Goal: Information Seeking & Learning: Learn about a topic

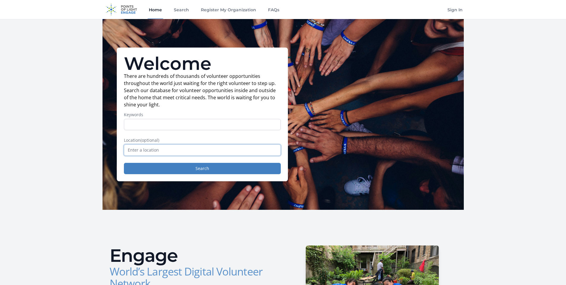
click at [159, 152] on input "text" at bounding box center [202, 149] width 157 height 11
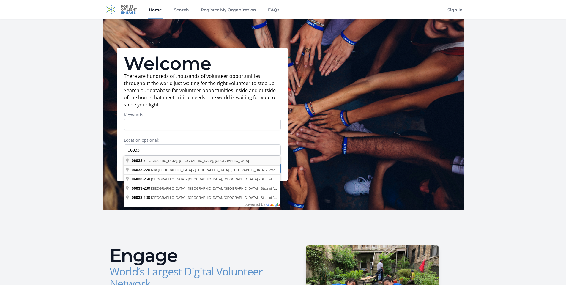
type input "[GEOGRAPHIC_DATA], [GEOGRAPHIC_DATA] 06033, [GEOGRAPHIC_DATA]"
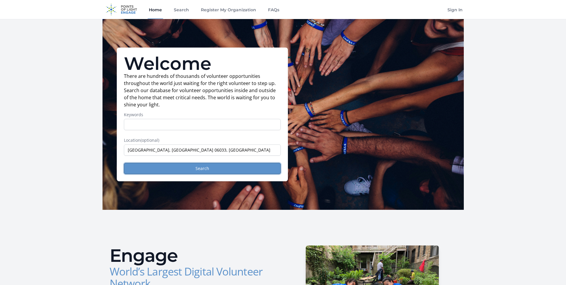
click at [157, 167] on button "Search" at bounding box center [202, 168] width 157 height 11
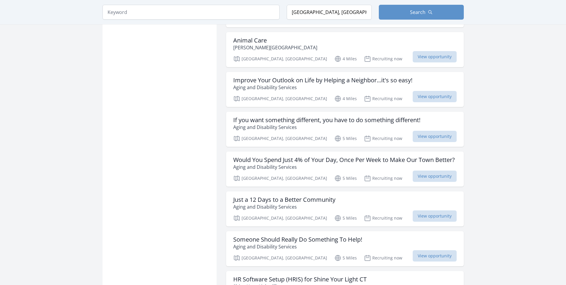
scroll to position [624, 0]
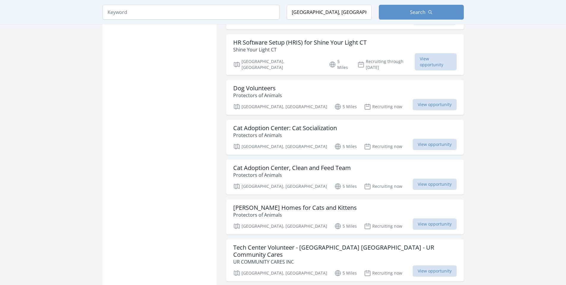
scroll to position [862, 0]
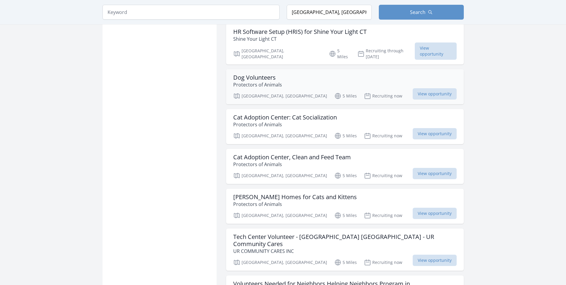
click at [259, 74] on h3 "Dog Volunteers" at bounding box center [257, 77] width 49 height 7
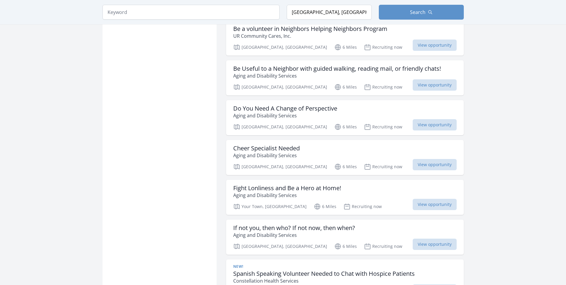
scroll to position [1427, 0]
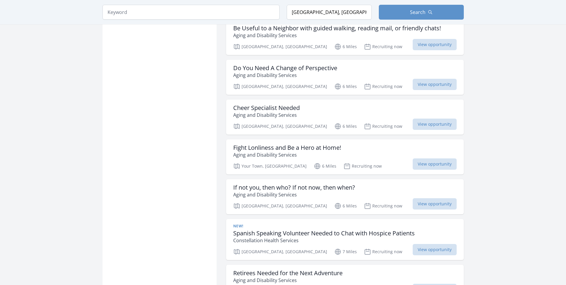
scroll to position [1427, 0]
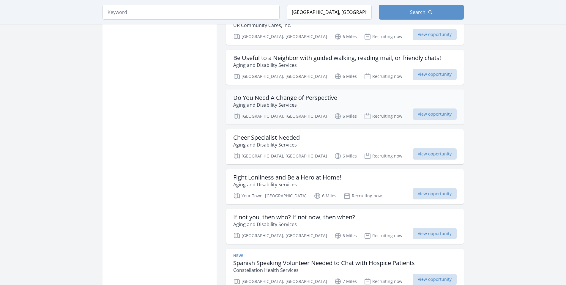
click at [264, 94] on h3 "Do You Need A Change of Perspective" at bounding box center [285, 97] width 104 height 7
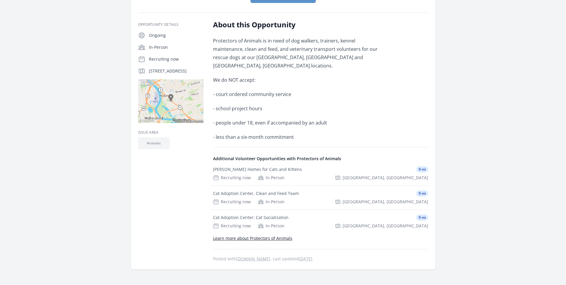
scroll to position [119, 0]
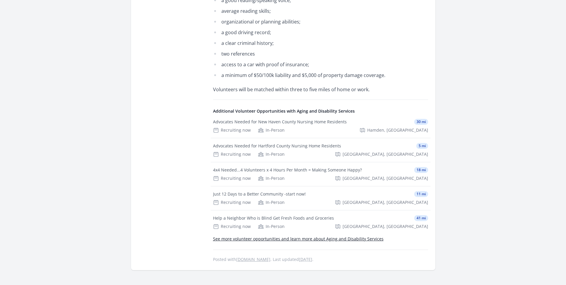
scroll to position [297, 0]
